Goal: Information Seeking & Learning: Learn about a topic

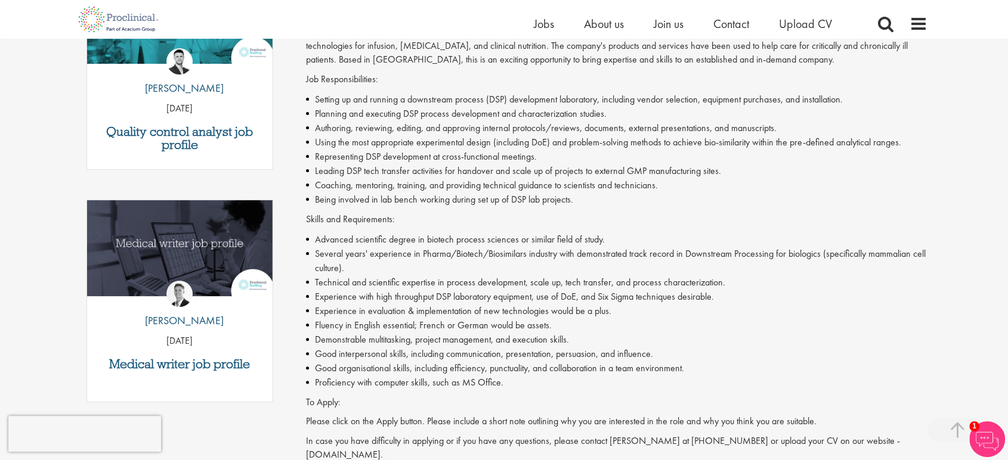
scroll to position [241, 0]
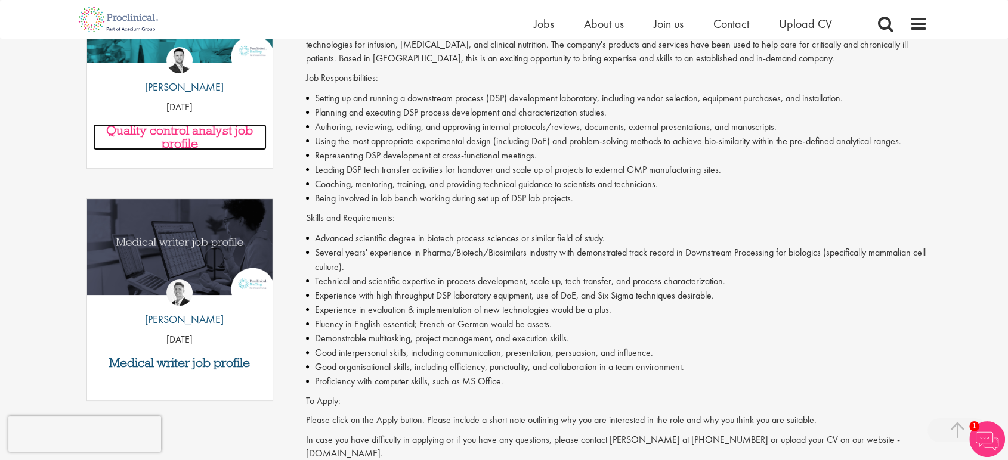
click at [219, 133] on h3 "Quality control analyst job profile" at bounding box center [179, 137] width 173 height 26
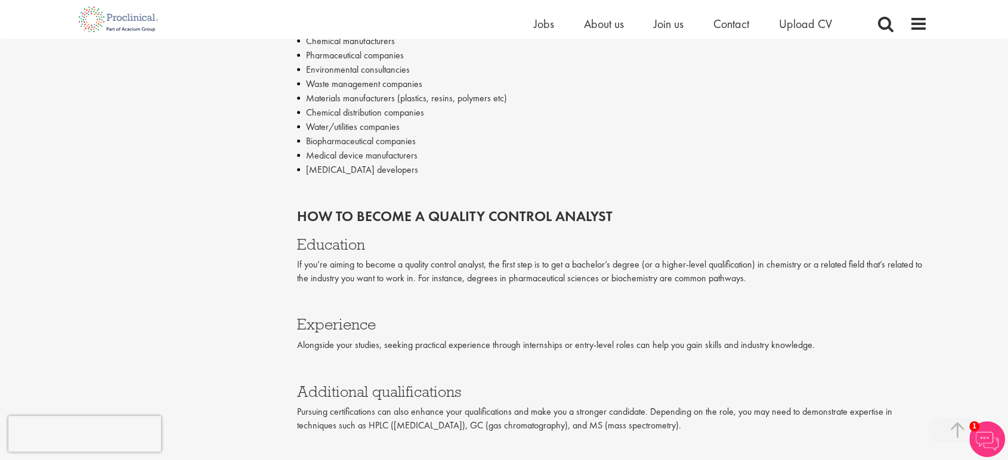
scroll to position [1517, 0]
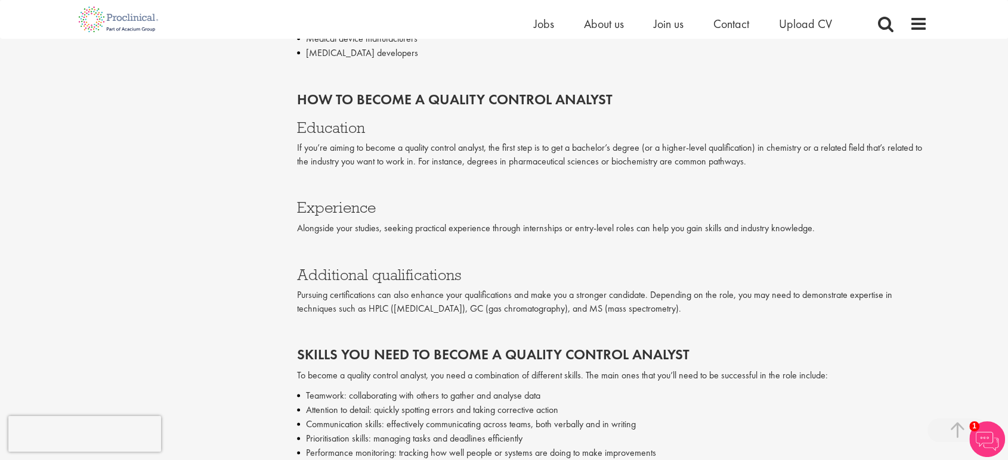
click at [682, 292] on p "Pursuing certifications can also enhance your qualifications and make you a str…" at bounding box center [612, 302] width 631 height 27
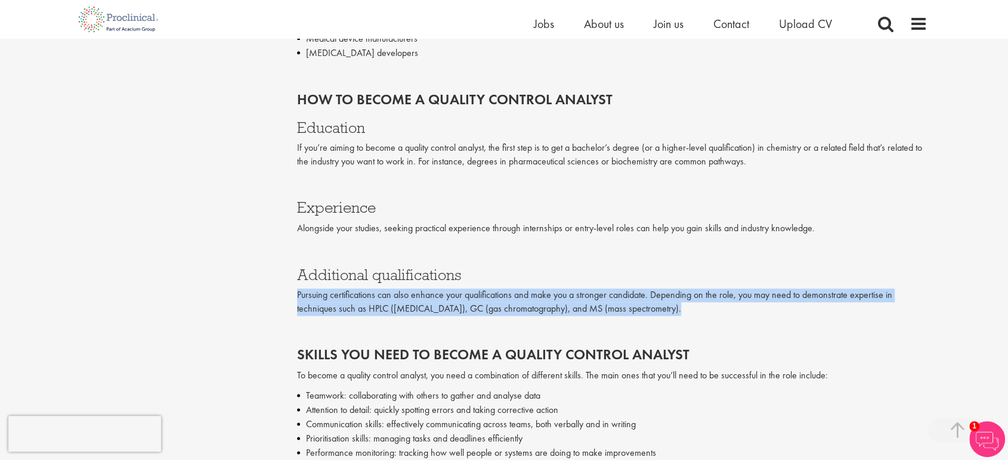
click at [682, 292] on p "Pursuing certifications can also enhance your qualifications and make you a str…" at bounding box center [612, 302] width 631 height 27
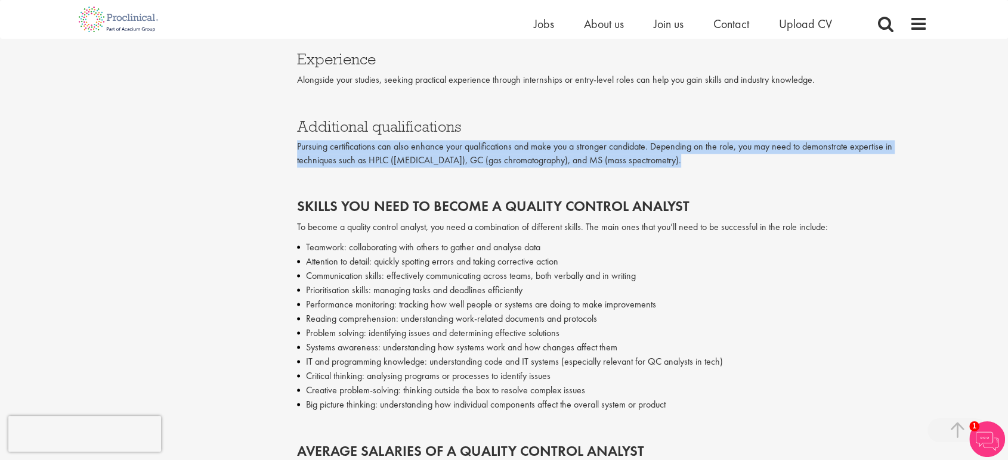
scroll to position [1798, 0]
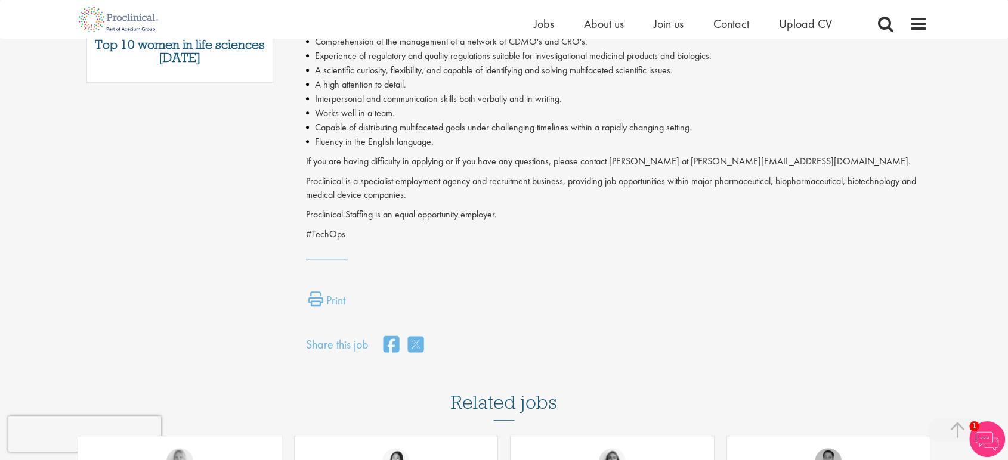
scroll to position [562, 0]
